Goal: Information Seeking & Learning: Compare options

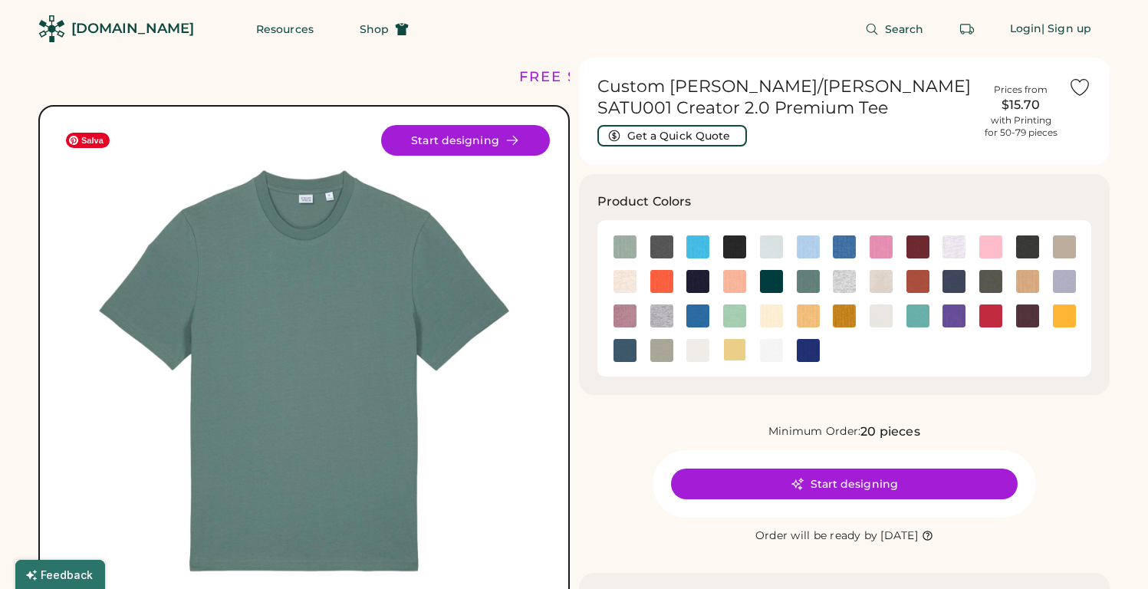
click at [308, 195] on img at bounding box center [303, 370] width 491 height 491
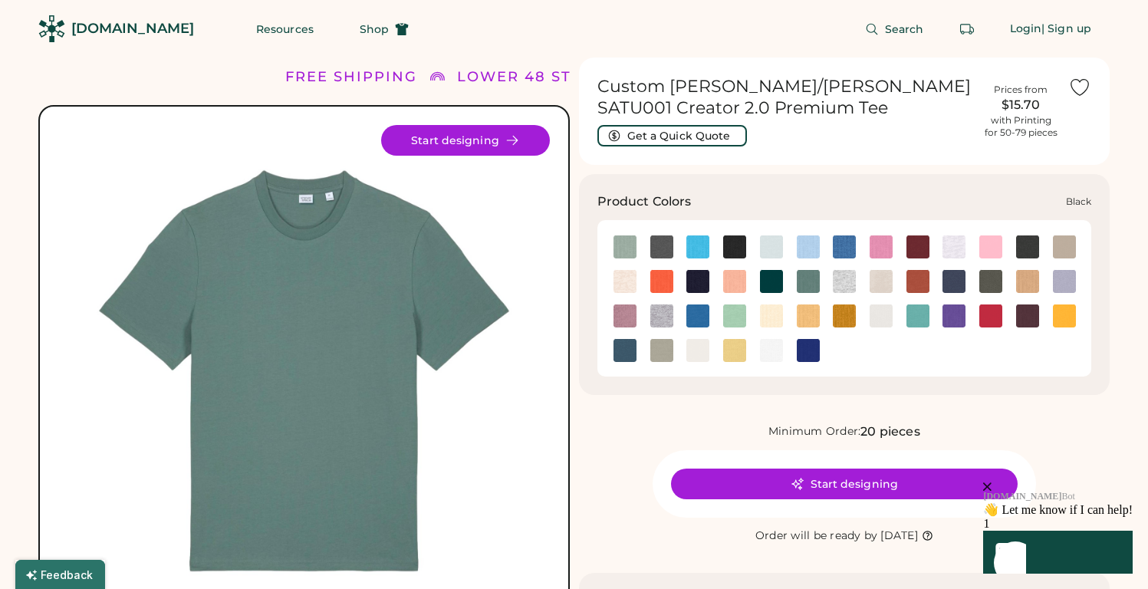
click at [737, 248] on img at bounding box center [734, 246] width 23 height 23
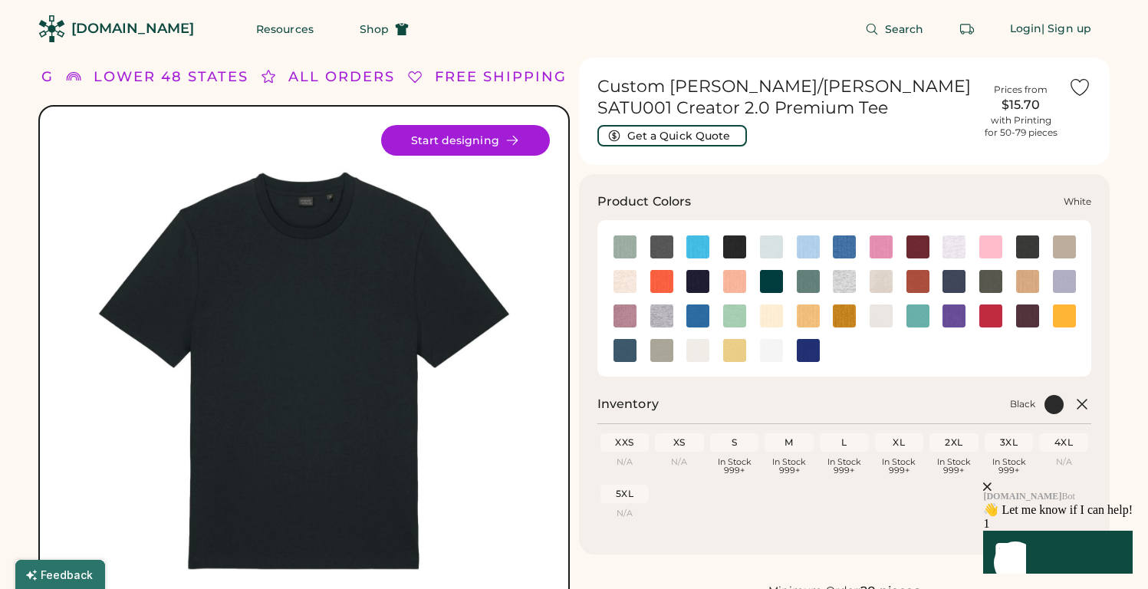
click at [765, 356] on img at bounding box center [771, 350] width 23 height 23
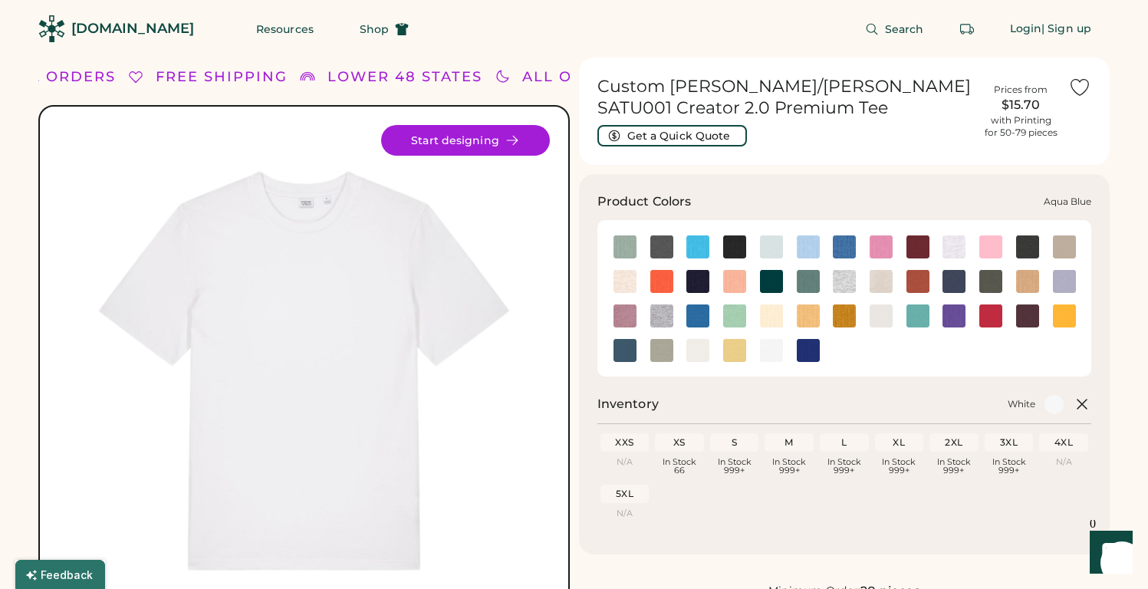
scroll to position [20, 0]
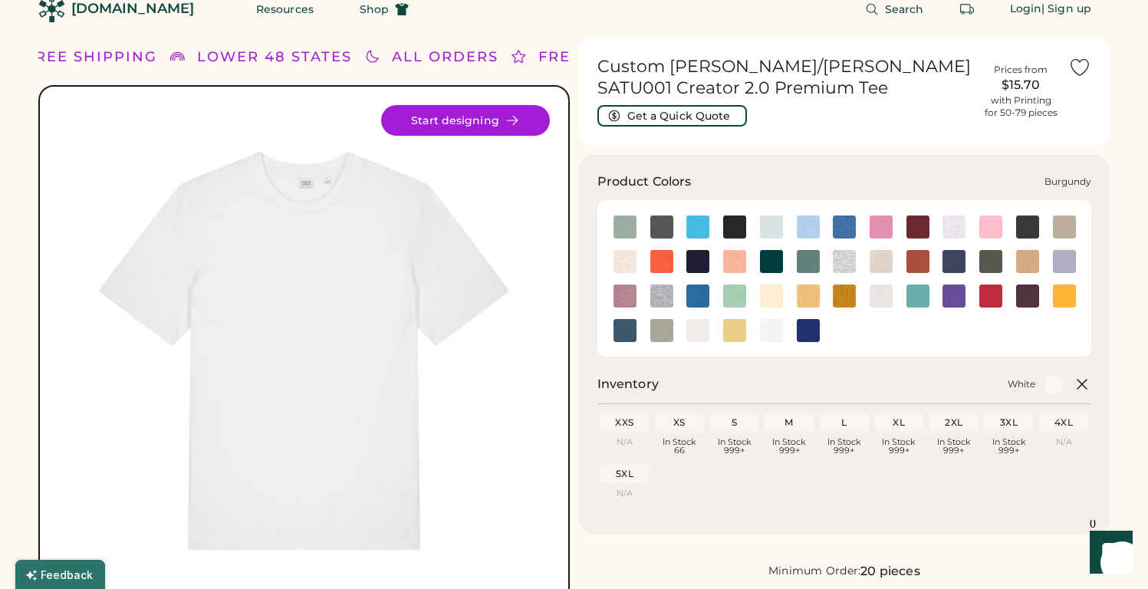
click at [918, 228] on img at bounding box center [917, 226] width 23 height 23
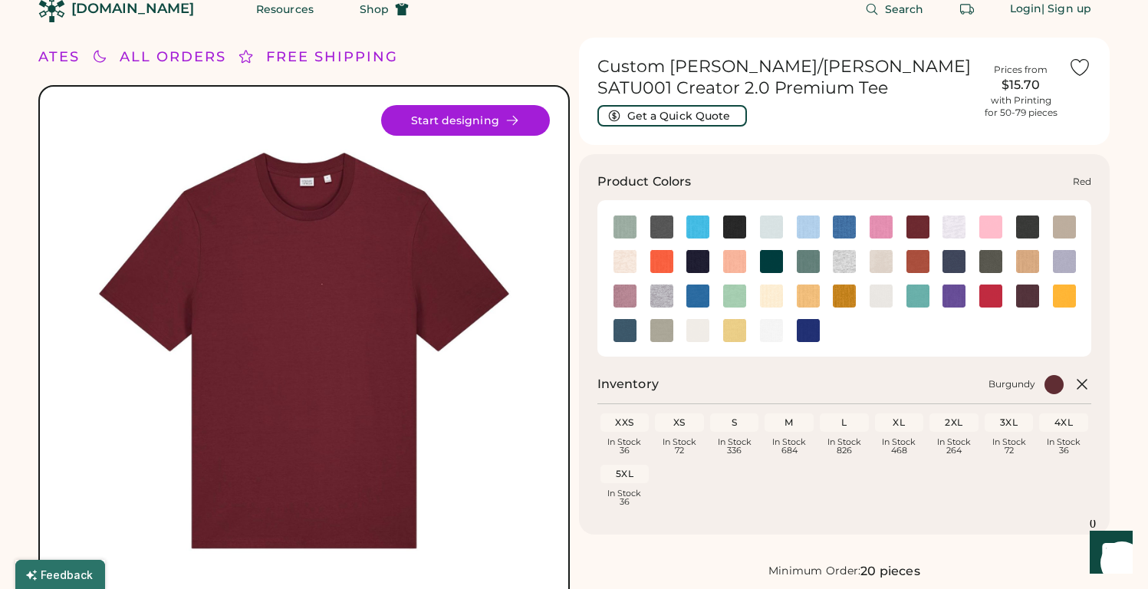
click at [991, 295] on img at bounding box center [990, 295] width 23 height 23
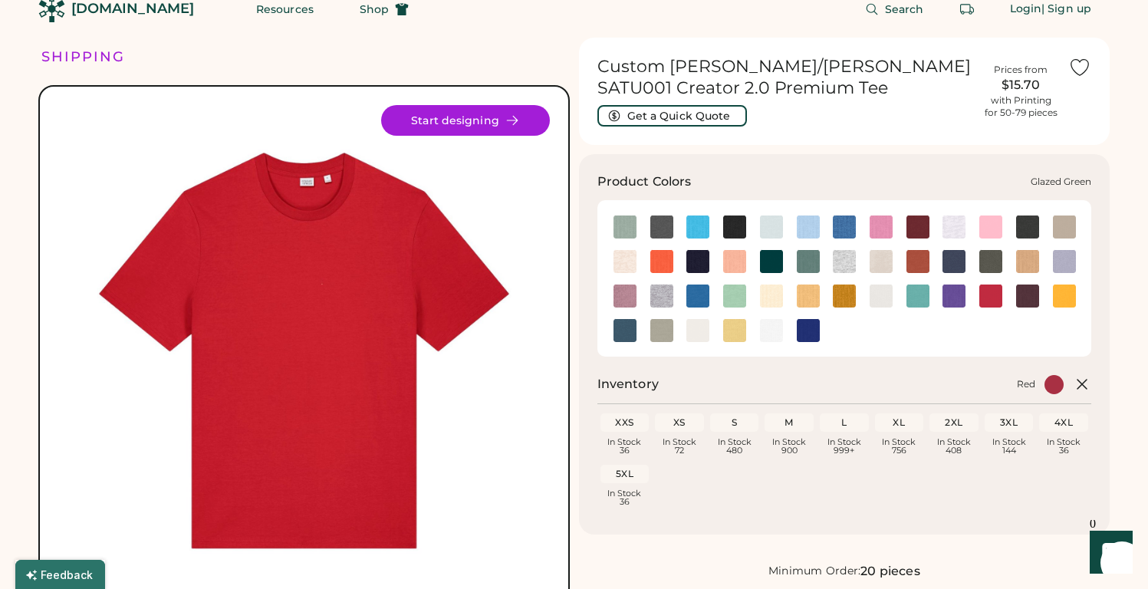
click at [787, 263] on div at bounding box center [770, 260] width 37 height 23
click at [774, 264] on img at bounding box center [771, 261] width 23 height 23
click at [804, 263] on img at bounding box center [808, 261] width 23 height 23
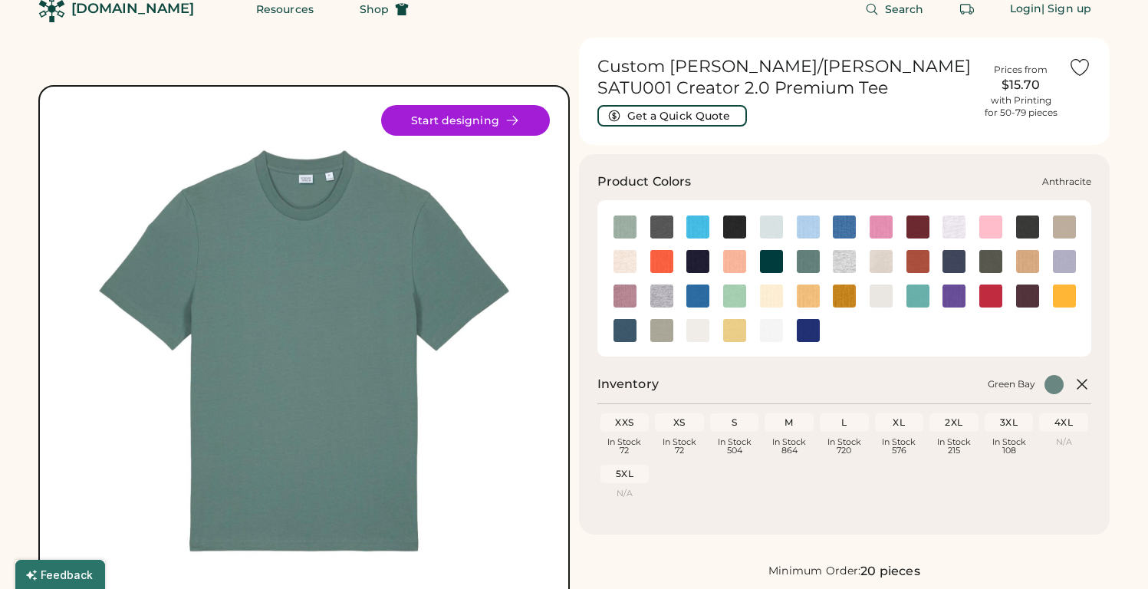
click at [652, 225] on img at bounding box center [661, 226] width 23 height 23
click at [626, 231] on img at bounding box center [624, 226] width 23 height 23
click at [629, 270] on img at bounding box center [624, 261] width 23 height 23
click at [627, 335] on img at bounding box center [624, 330] width 23 height 23
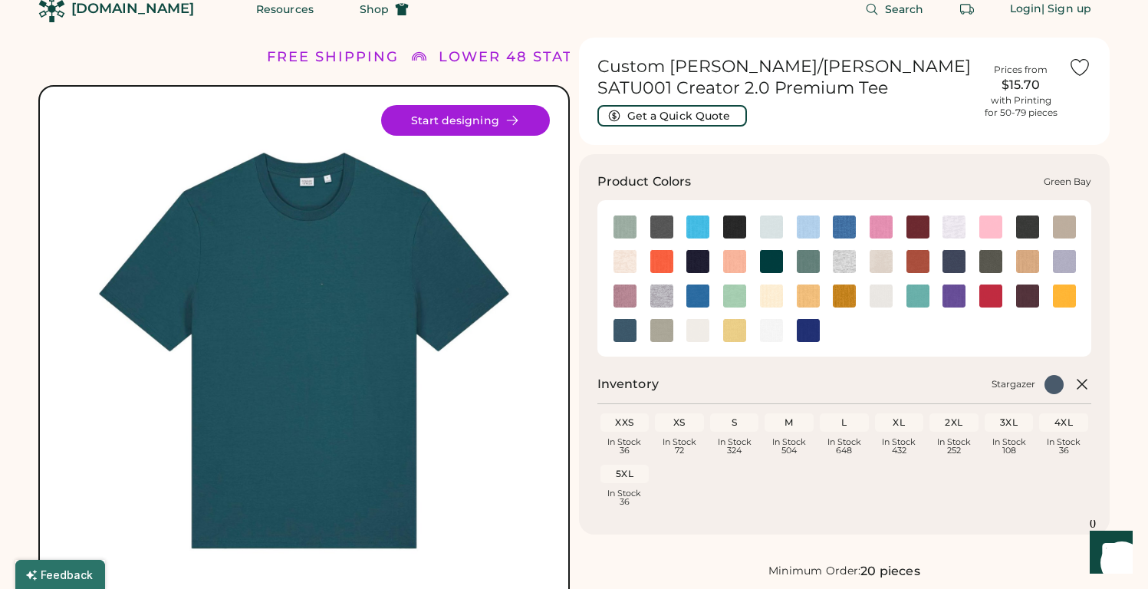
click at [810, 264] on img at bounding box center [808, 261] width 23 height 23
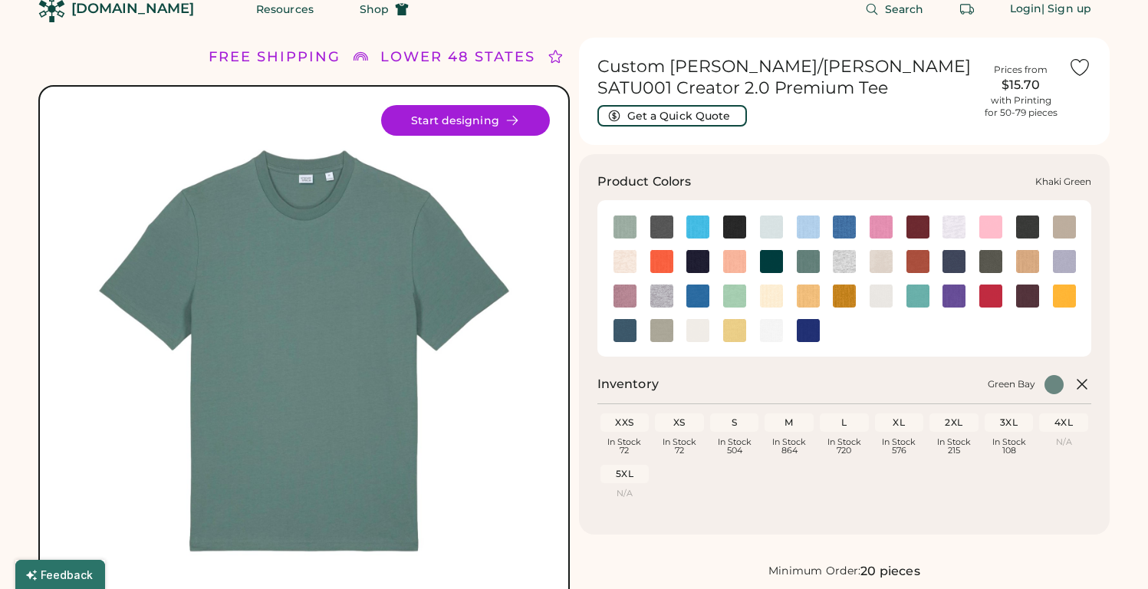
click at [987, 264] on img at bounding box center [990, 261] width 23 height 23
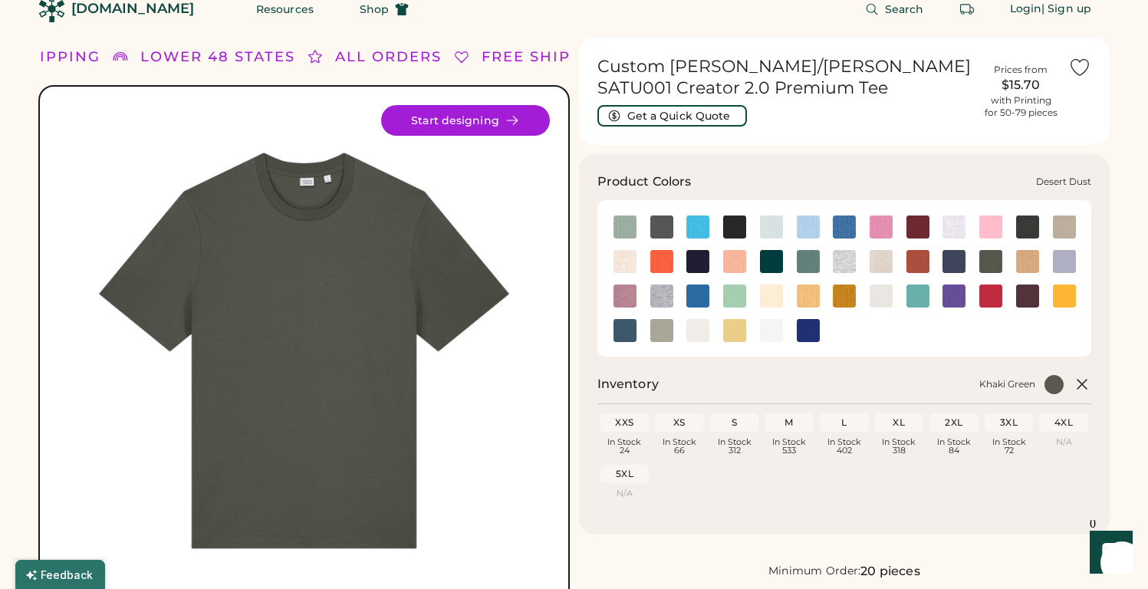
click at [1063, 228] on img at bounding box center [1064, 226] width 23 height 23
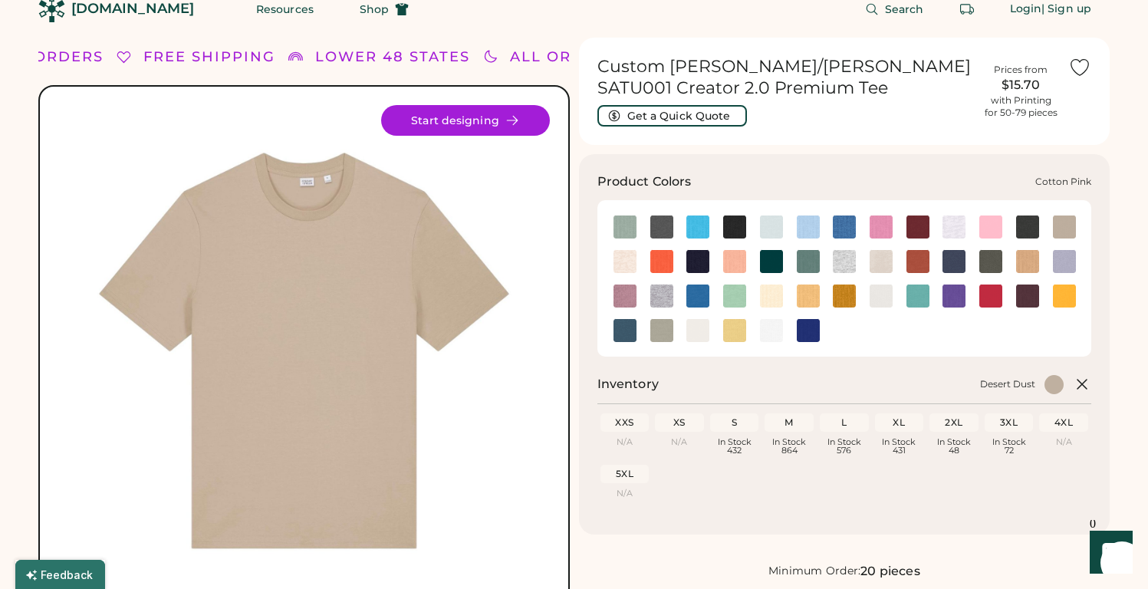
click at [994, 228] on img at bounding box center [990, 226] width 23 height 23
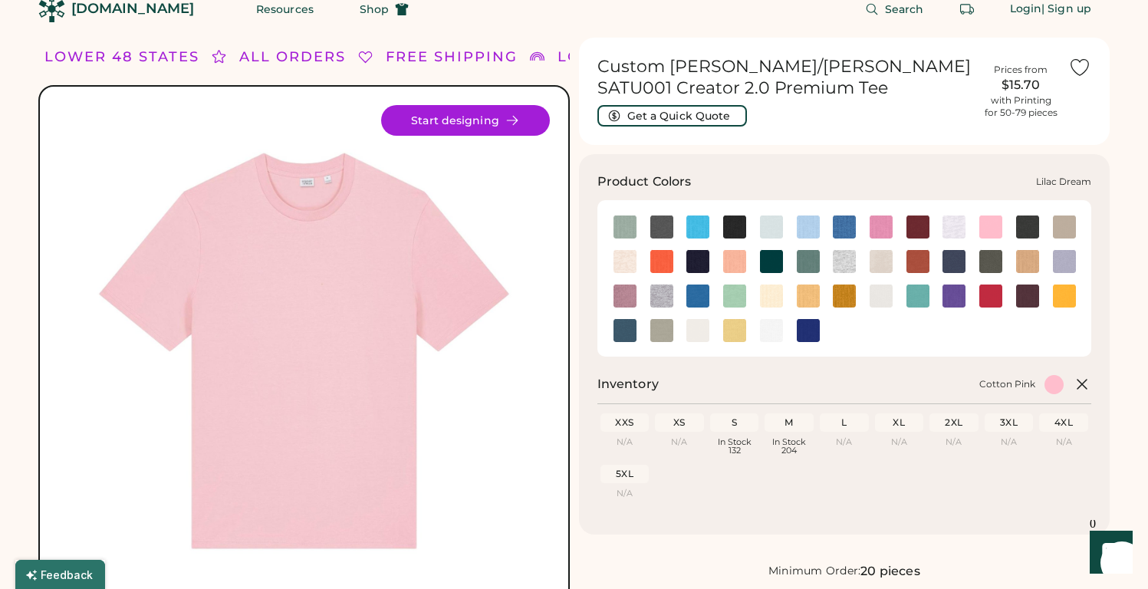
click at [619, 298] on img at bounding box center [624, 295] width 23 height 23
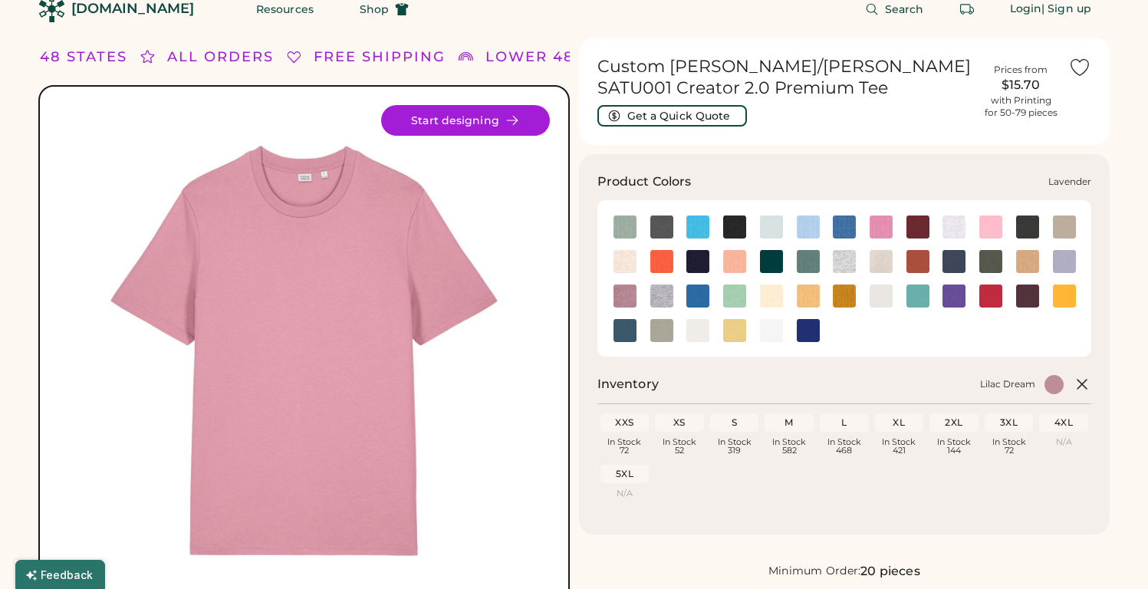
click at [1065, 268] on img at bounding box center [1064, 261] width 23 height 23
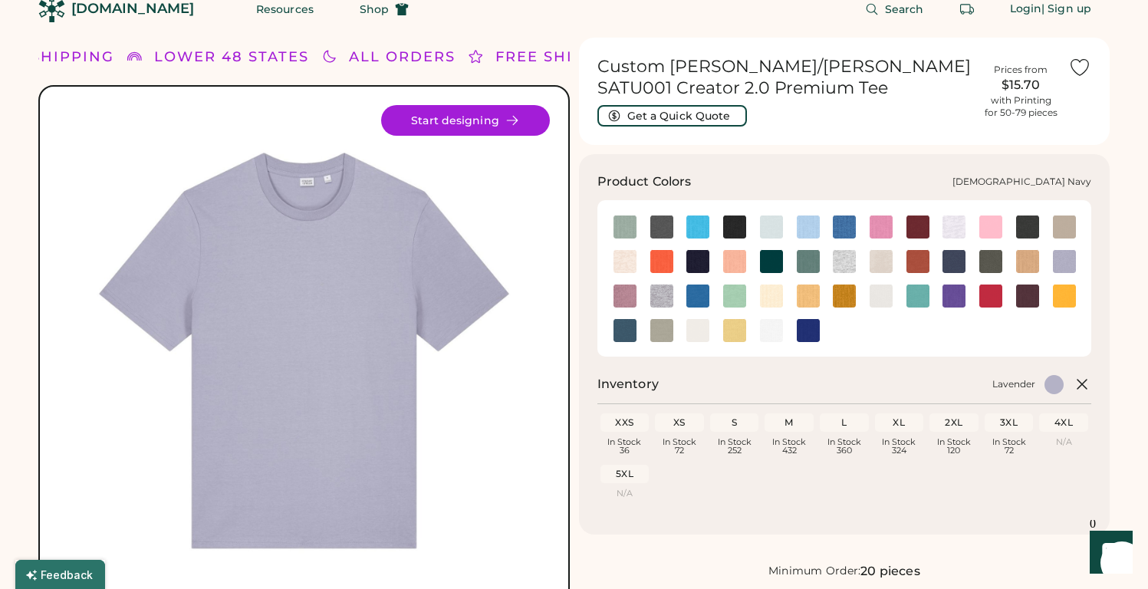
click at [695, 262] on img at bounding box center [697, 261] width 23 height 23
